Goal: Check status: Check status

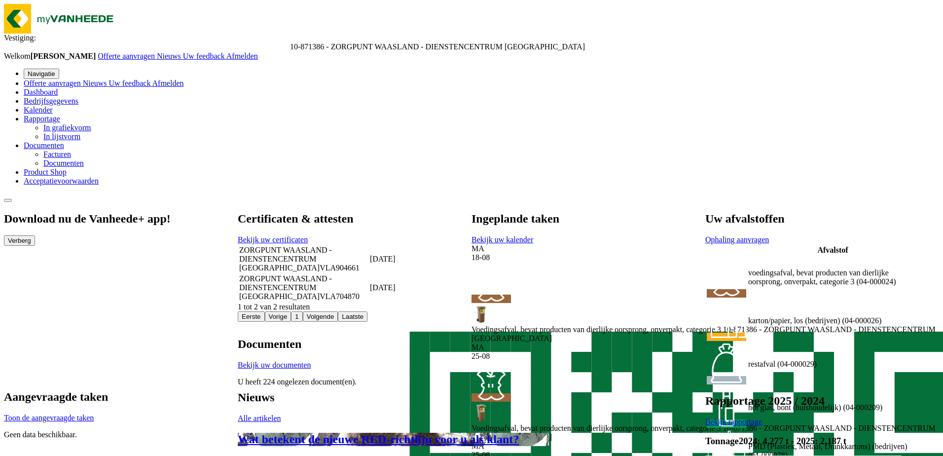
click at [533, 235] on link "Bekijk uw kalender" at bounding box center [503, 239] width 62 height 8
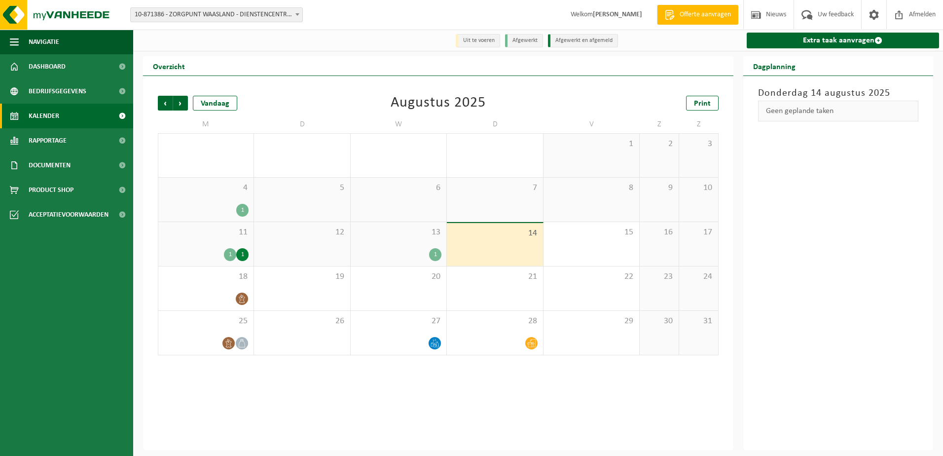
click at [427, 243] on div "13 1" at bounding box center [399, 244] width 96 height 44
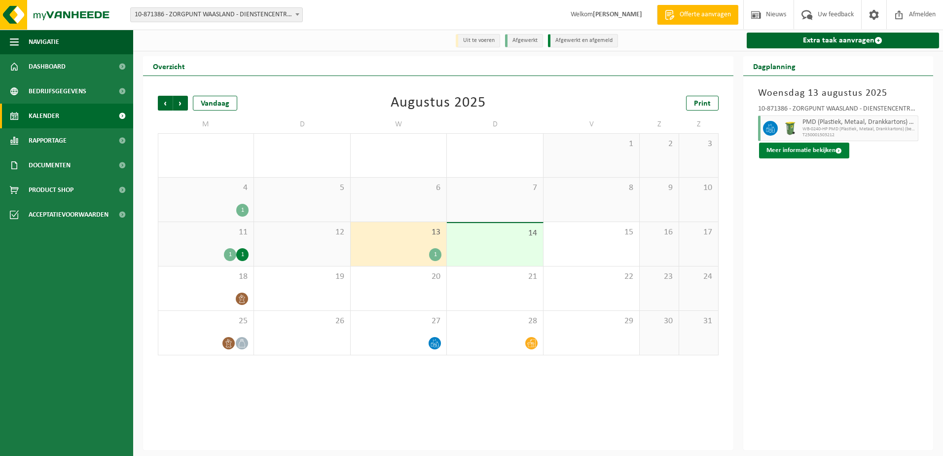
click at [791, 158] on button "Meer informatie bekijken" at bounding box center [804, 151] width 90 height 16
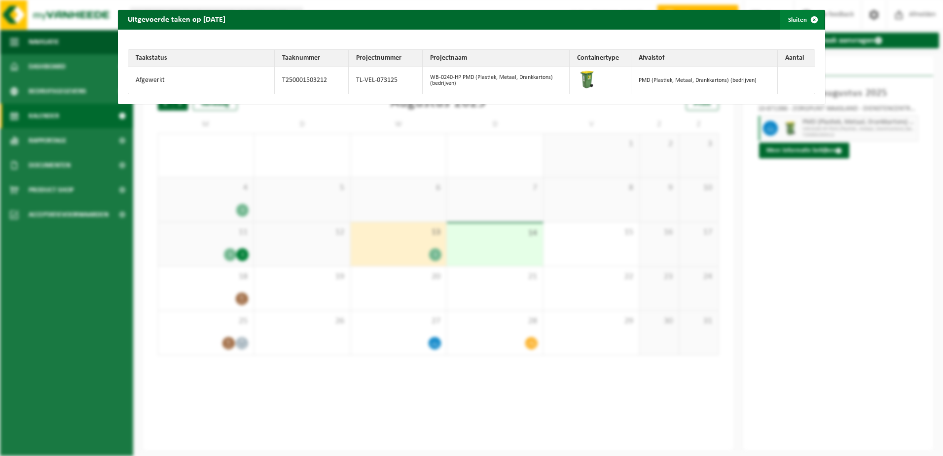
click at [804, 22] on span "button" at bounding box center [814, 20] width 20 height 20
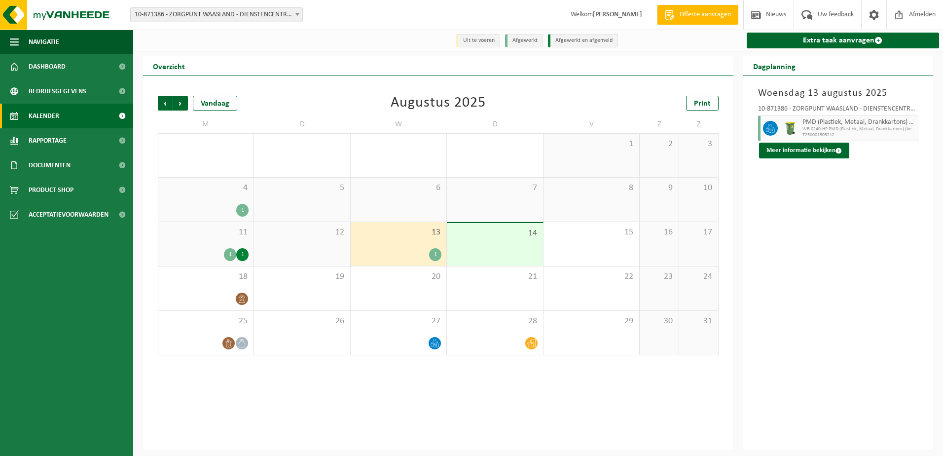
click at [236, 254] on div "1" at bounding box center [242, 254] width 12 height 13
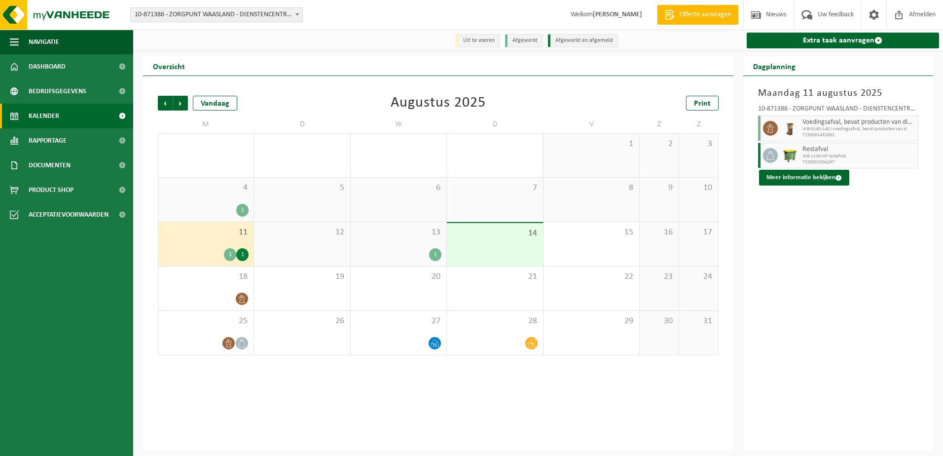
click at [767, 133] on icon at bounding box center [770, 128] width 6 height 9
click at [788, 181] on button "Meer informatie bekijken" at bounding box center [804, 178] width 90 height 16
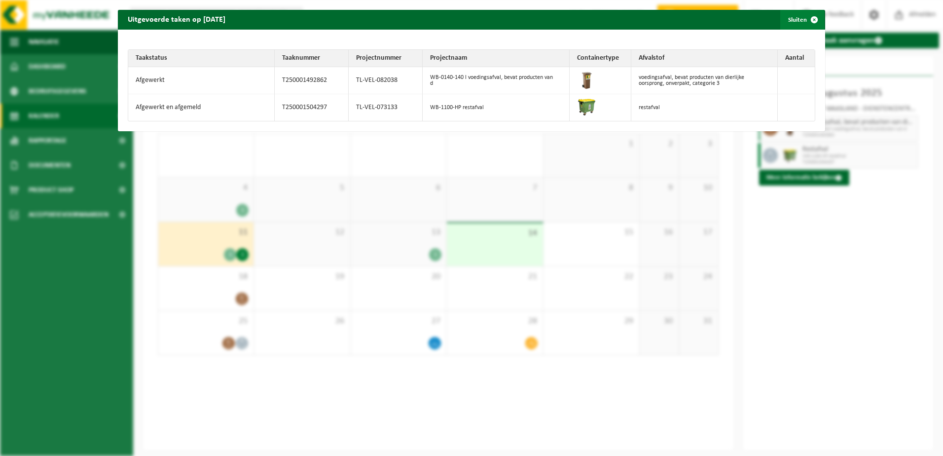
click at [804, 20] on span "button" at bounding box center [814, 20] width 20 height 20
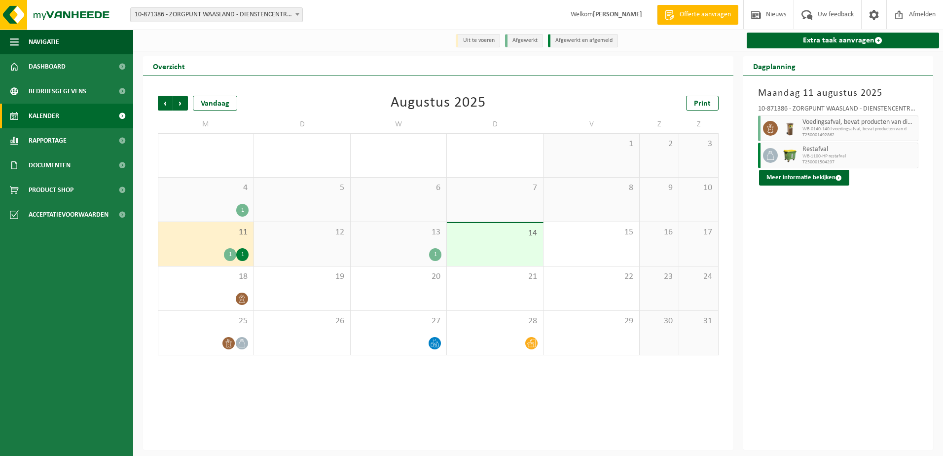
click at [405, 240] on div "13 1" at bounding box center [399, 244] width 96 height 44
